Goal: Transaction & Acquisition: Purchase product/service

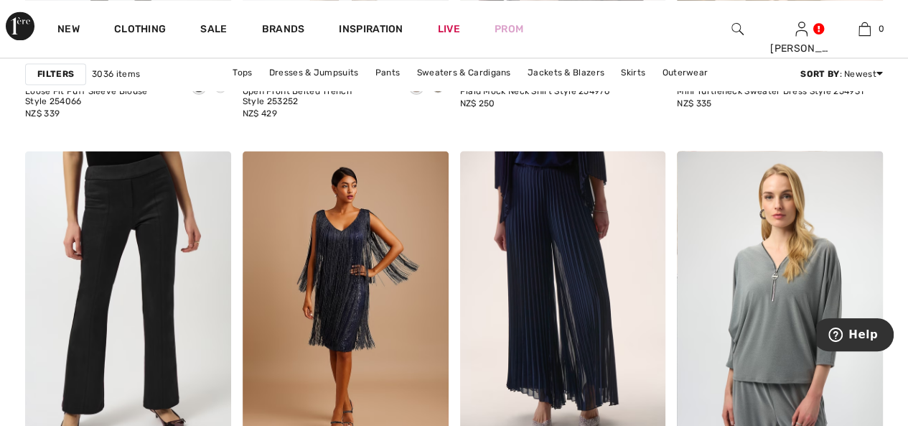
scroll to position [1221, 0]
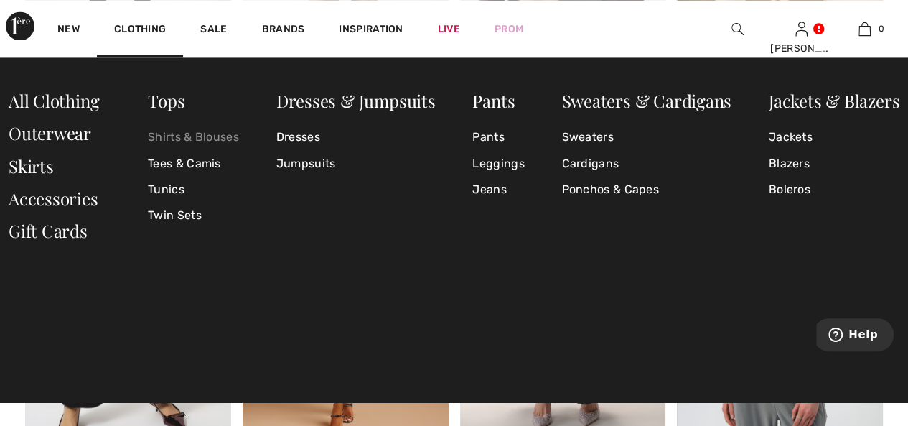
click at [181, 137] on link "Shirts & Blouses" at bounding box center [193, 137] width 91 height 26
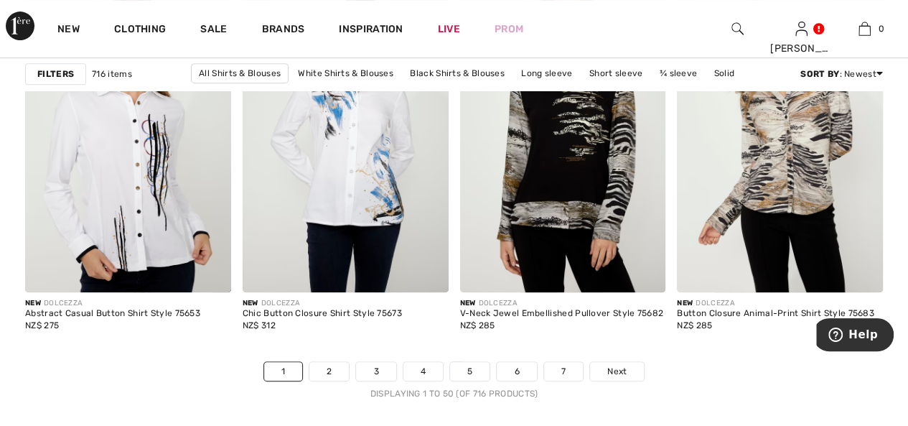
scroll to position [5889, 0]
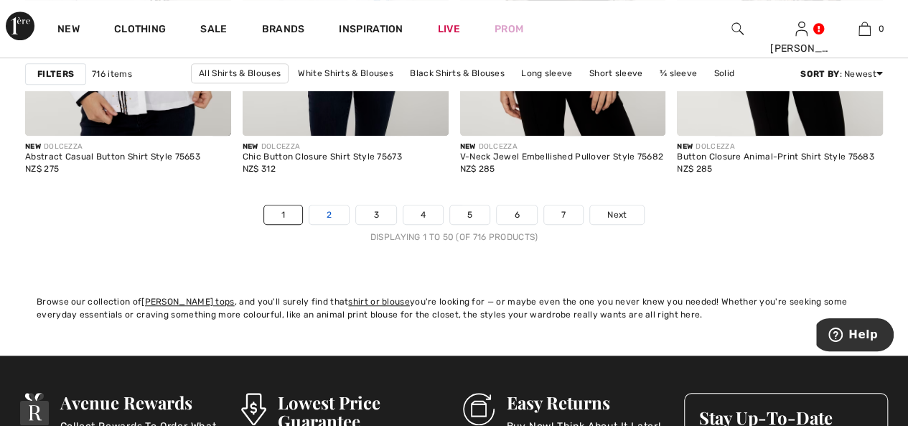
click at [339, 213] on link "2" at bounding box center [329, 214] width 39 height 19
click at [329, 211] on link "2" at bounding box center [329, 214] width 39 height 19
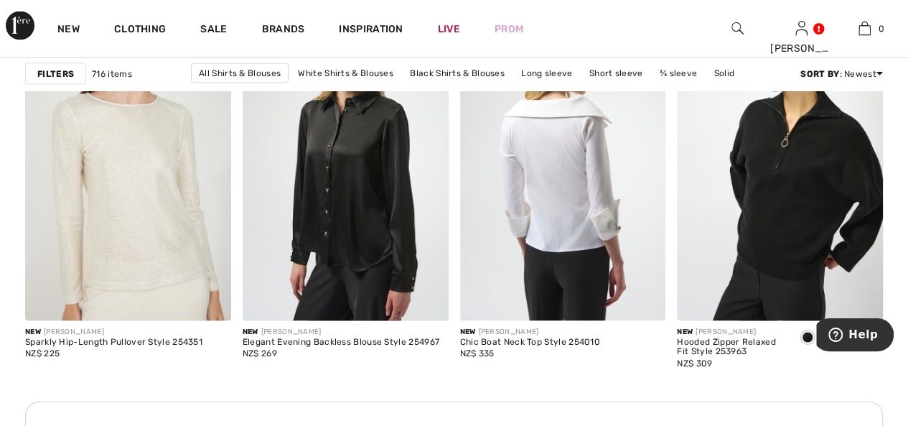
scroll to position [1365, 0]
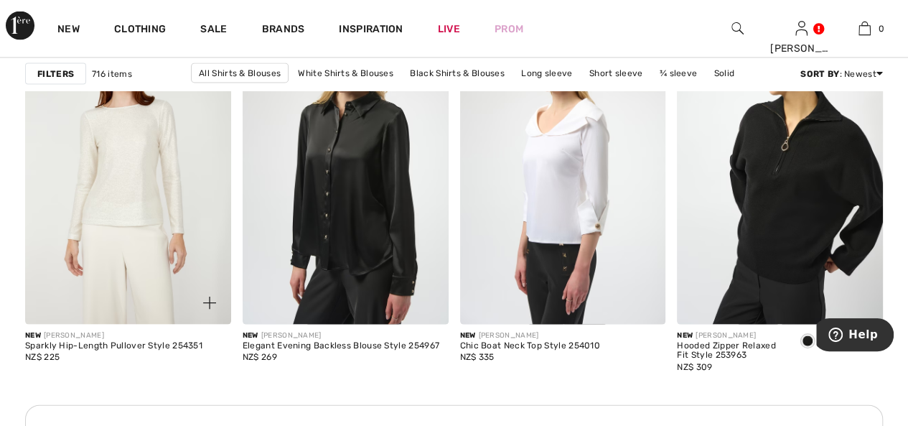
click at [139, 233] on img at bounding box center [128, 169] width 206 height 309
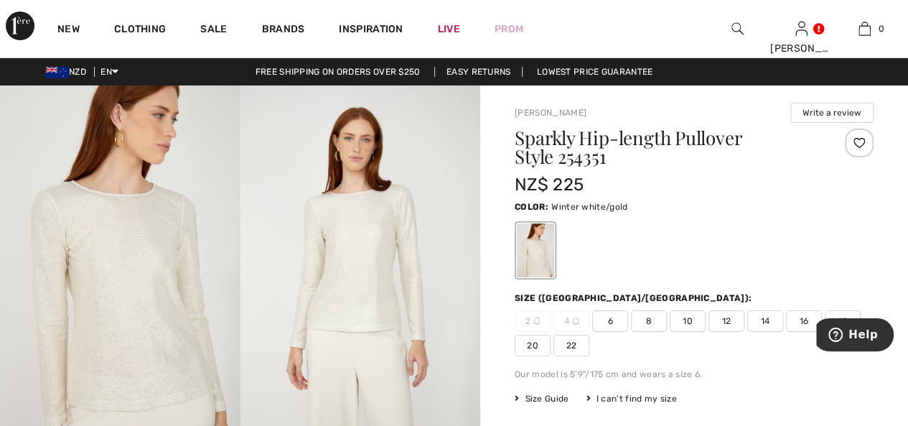
click at [768, 325] on span "14" at bounding box center [766, 321] width 36 height 22
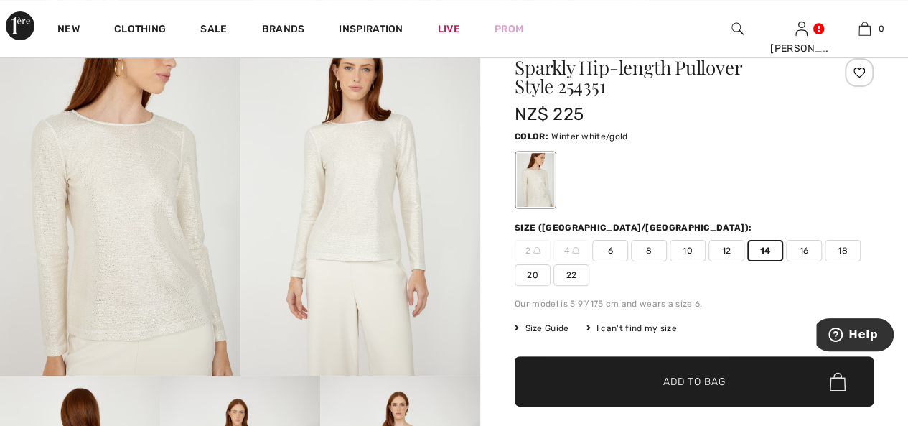
scroll to position [72, 0]
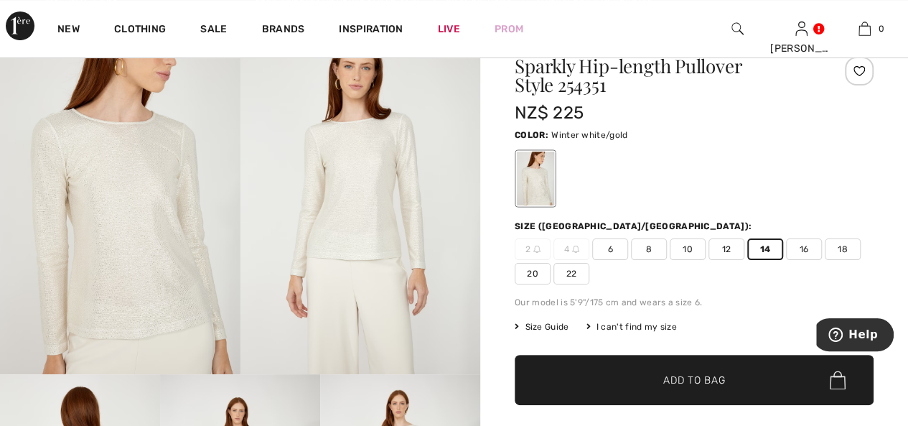
click at [672, 378] on span "Add to Bag" at bounding box center [695, 380] width 62 height 15
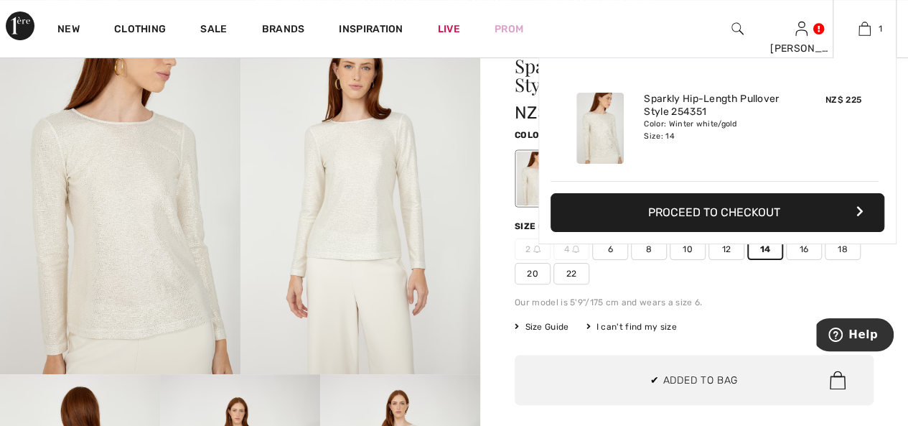
click at [858, 205] on icon "button" at bounding box center [860, 210] width 7 height 11
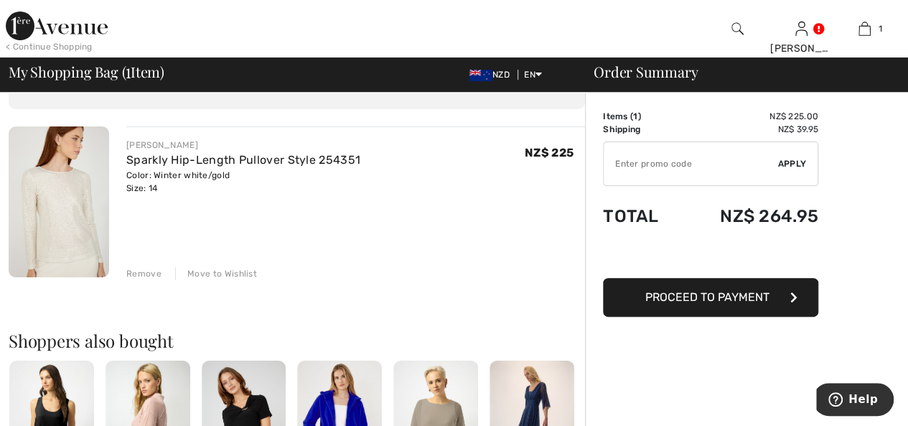
scroll to position [72, 0]
